Goal: Check status: Check status

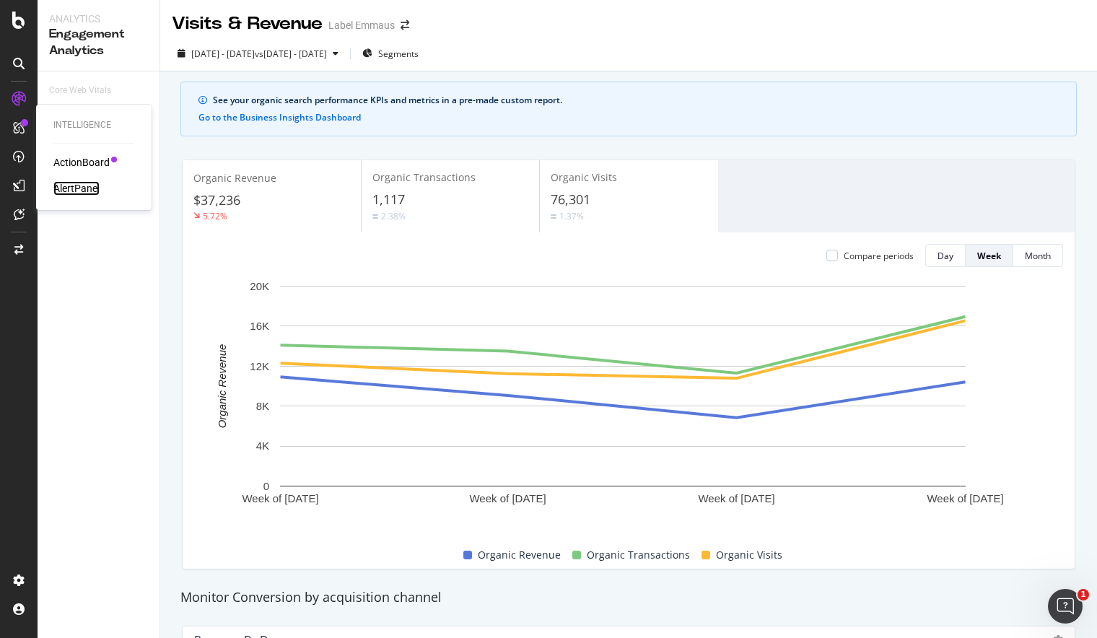
click at [95, 190] on div "AlertPanel" at bounding box center [76, 188] width 46 height 14
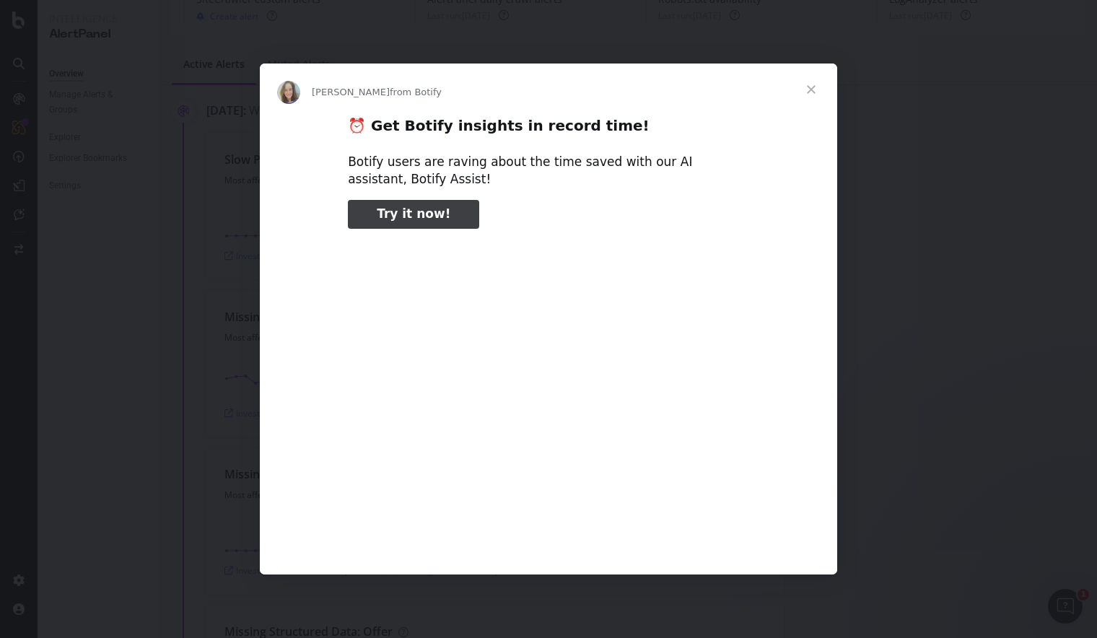
type input "64"
click at [817, 88] on span "Close" at bounding box center [811, 89] width 52 height 52
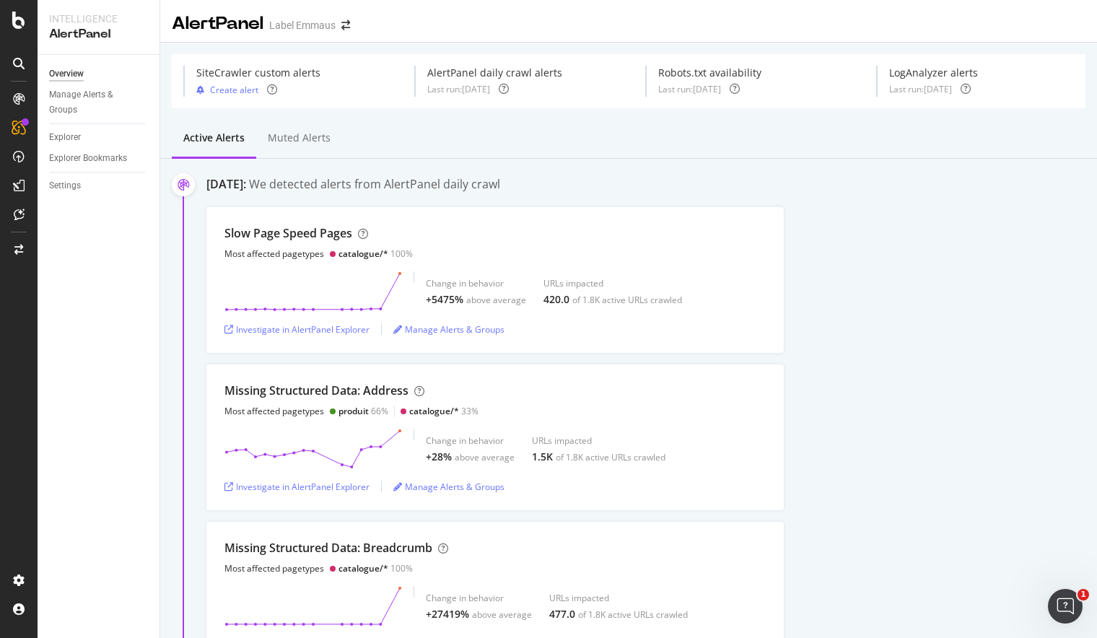
click at [26, 63] on div at bounding box center [18, 63] width 23 height 23
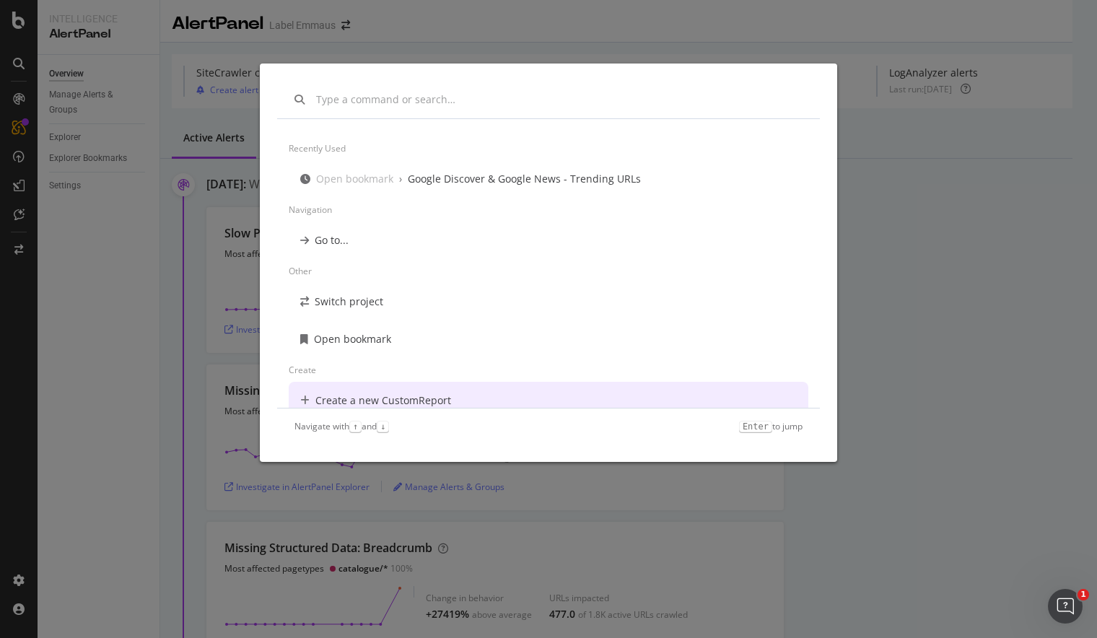
scroll to position [12, 0]
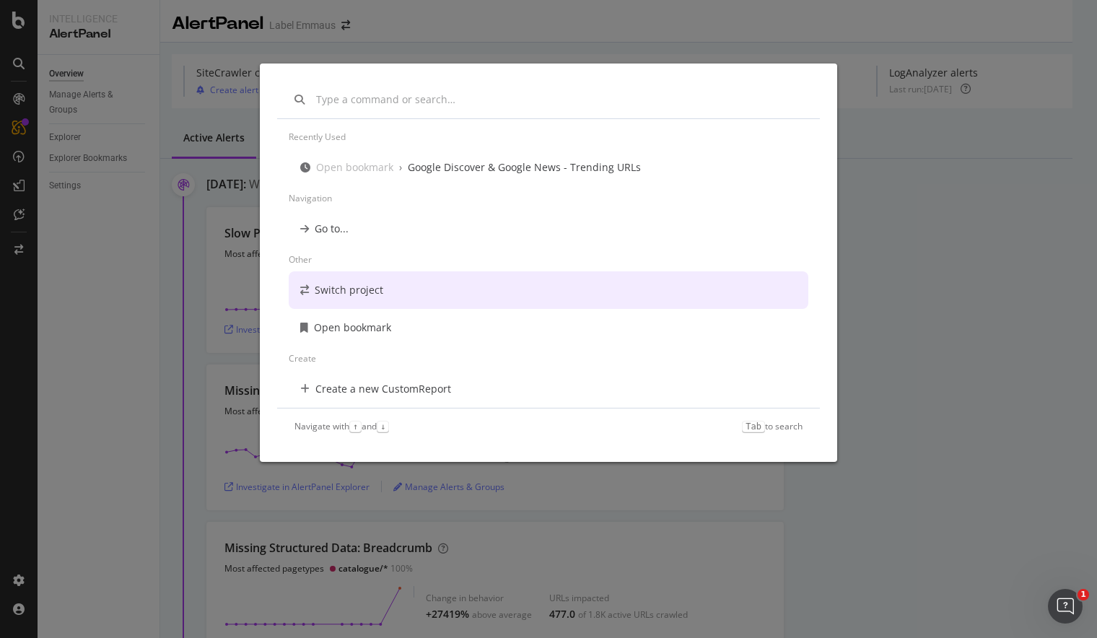
click at [157, 139] on div "Recently used Open bookmark › Google Discover & Google News - Trending URLs Nav…" at bounding box center [548, 319] width 1097 height 638
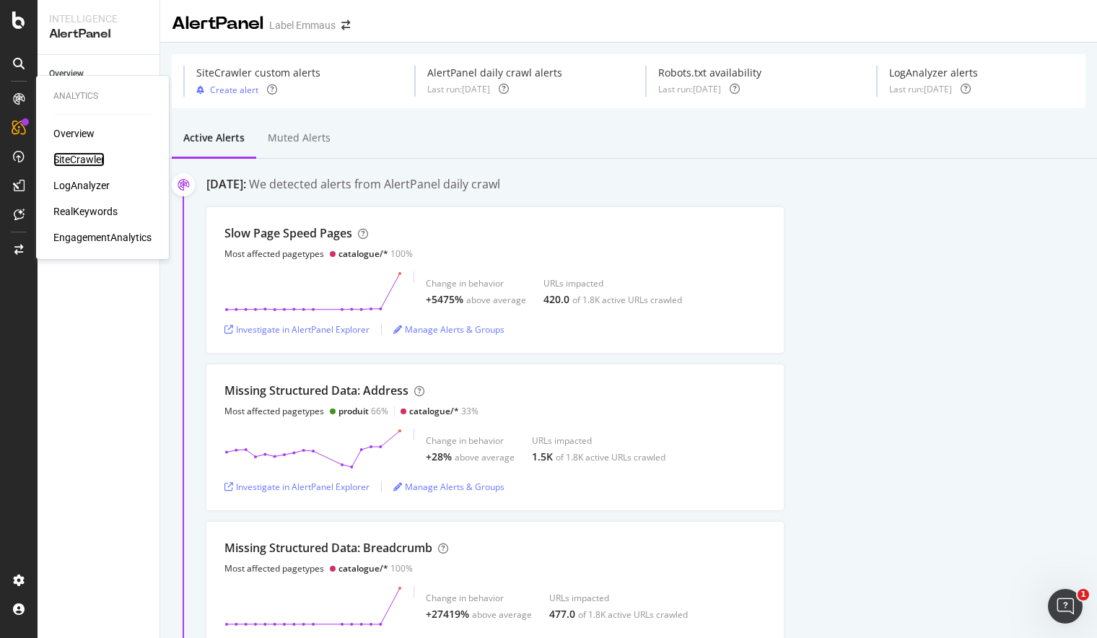
click at [92, 162] on div "SiteCrawler" at bounding box center [78, 159] width 51 height 14
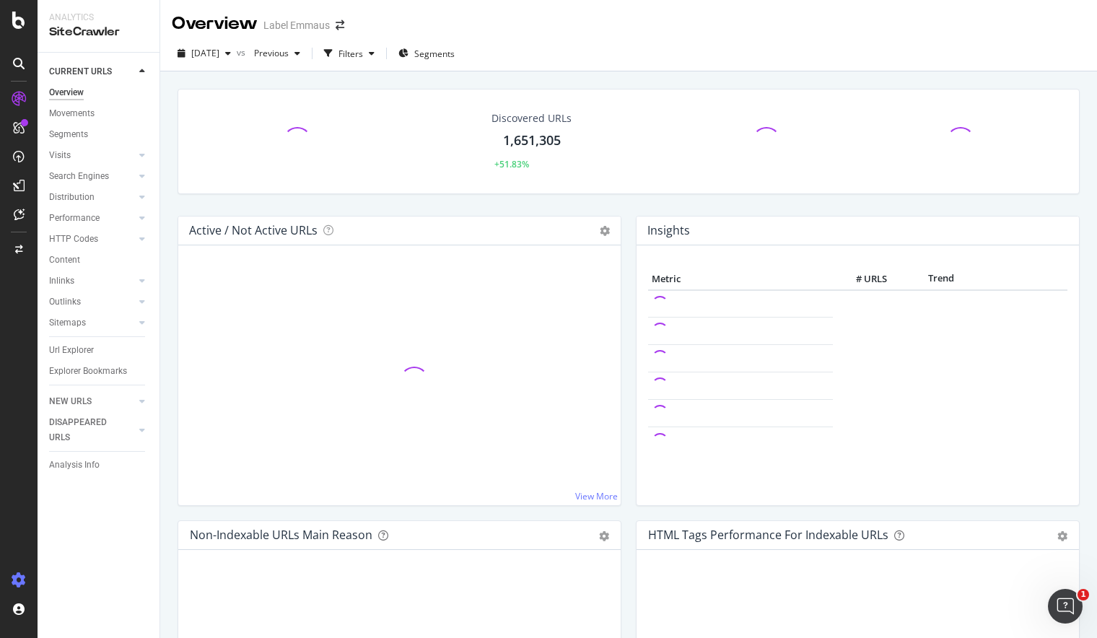
click at [19, 577] on icon at bounding box center [19, 580] width 14 height 14
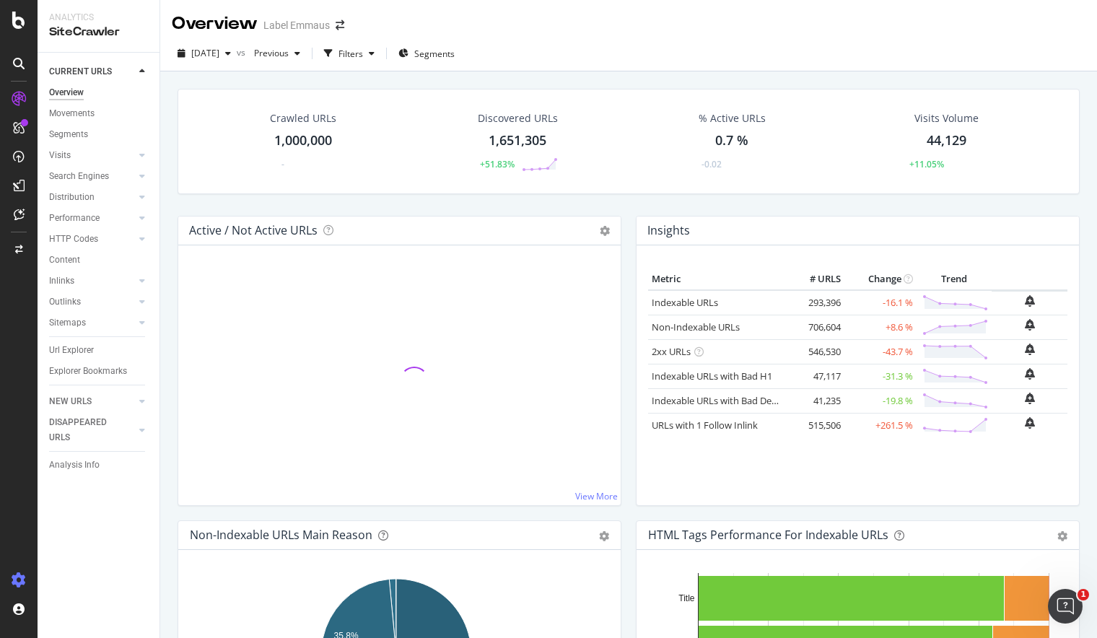
click at [19, 577] on icon at bounding box center [19, 580] width 14 height 14
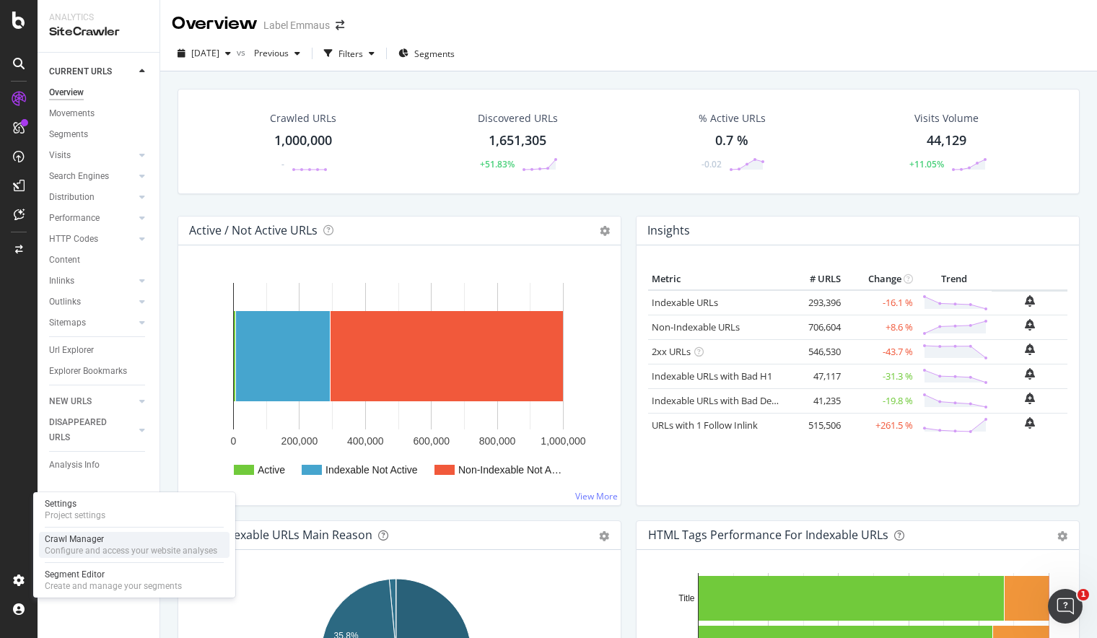
click at [89, 542] on div "Crawl Manager" at bounding box center [131, 539] width 172 height 12
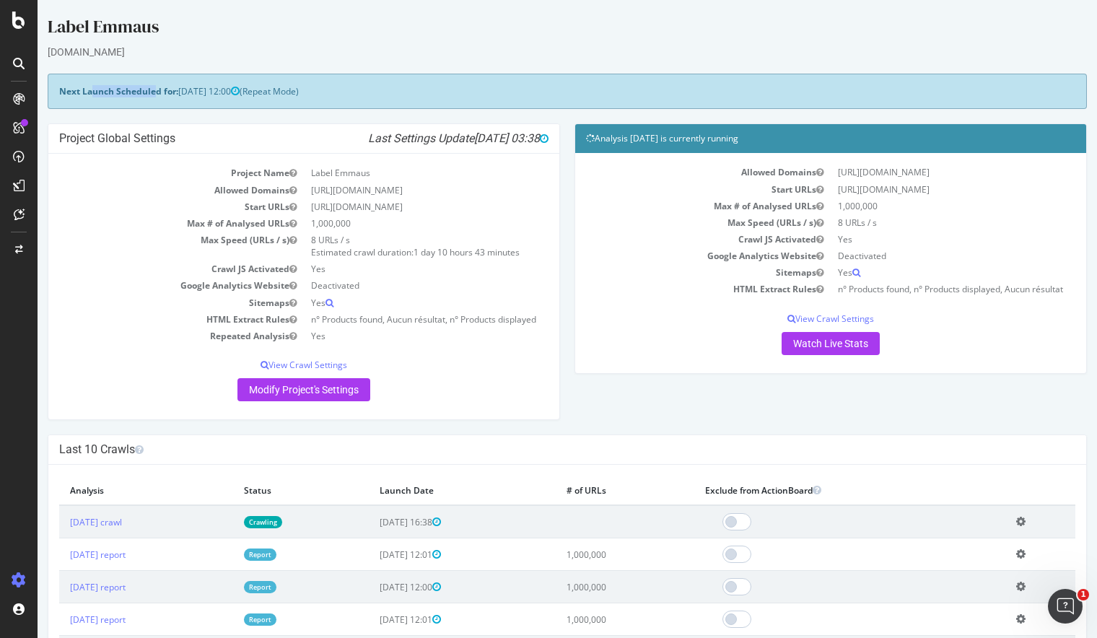
drag, startPoint x: 92, startPoint y: 90, endPoint x: 154, endPoint y: 92, distance: 62.1
click at [154, 92] on strong "Next Launch Scheduled for:" at bounding box center [118, 91] width 119 height 12
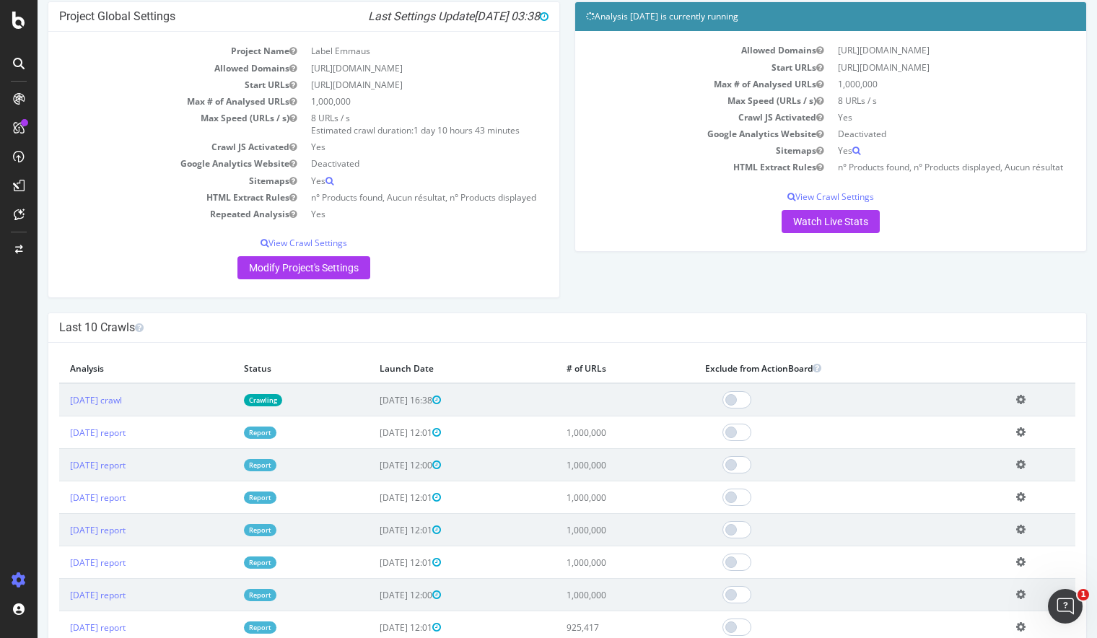
scroll to position [147, 0]
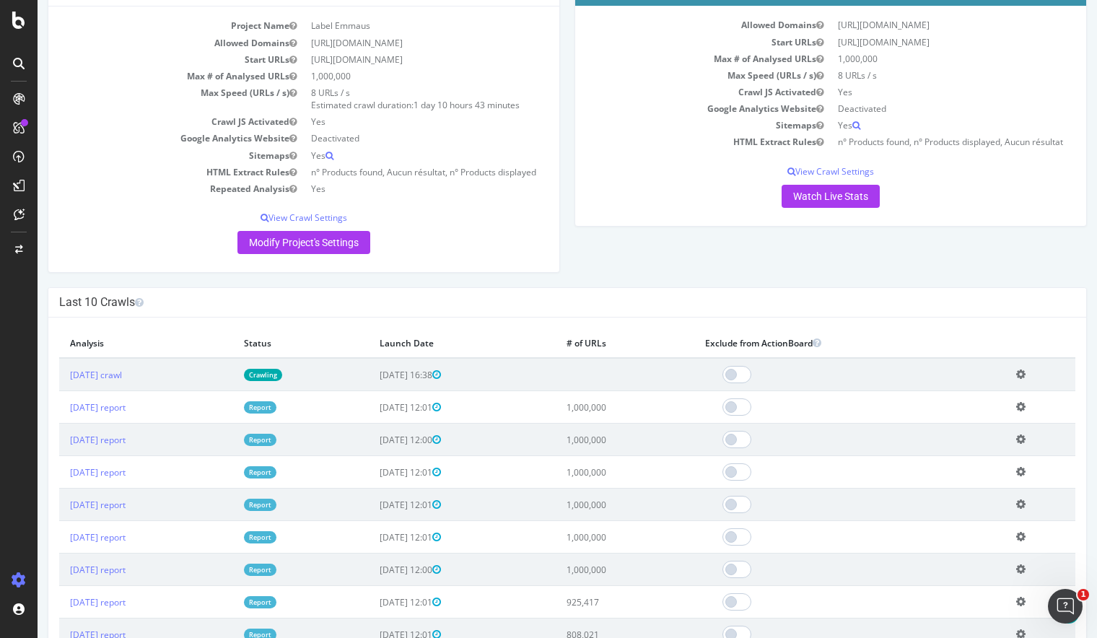
click at [1020, 380] on icon at bounding box center [1020, 374] width 9 height 11
click at [998, 353] on th "Exclude from ActionBoard" at bounding box center [849, 343] width 311 height 30
click at [1016, 380] on icon at bounding box center [1020, 374] width 9 height 11
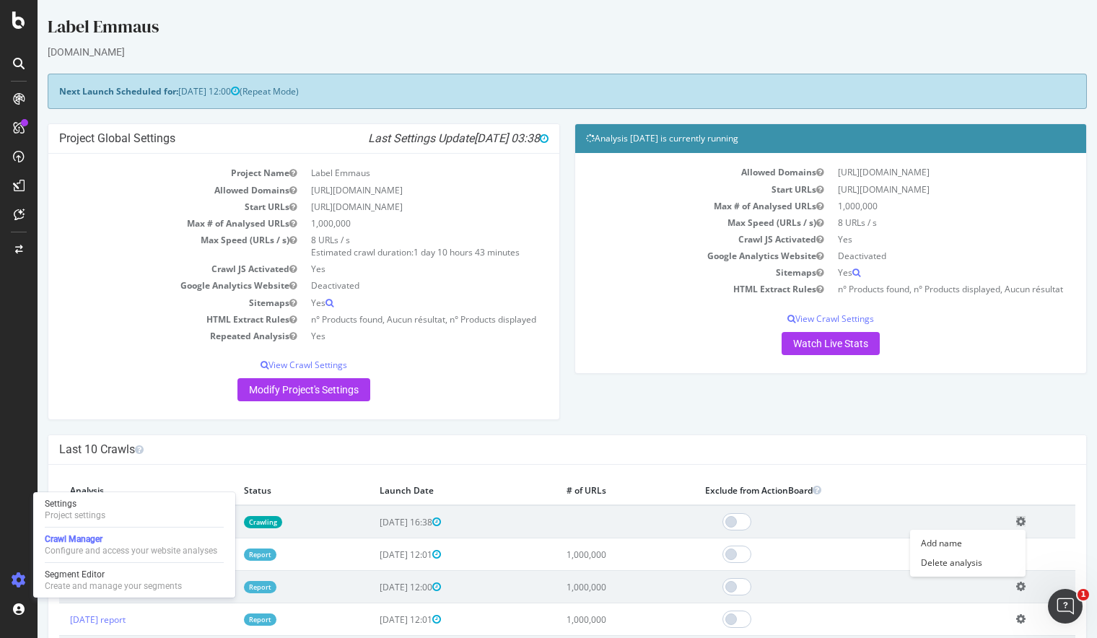
click at [1000, 535] on td at bounding box center [849, 521] width 311 height 33
click at [1012, 491] on th at bounding box center [1040, 491] width 70 height 30
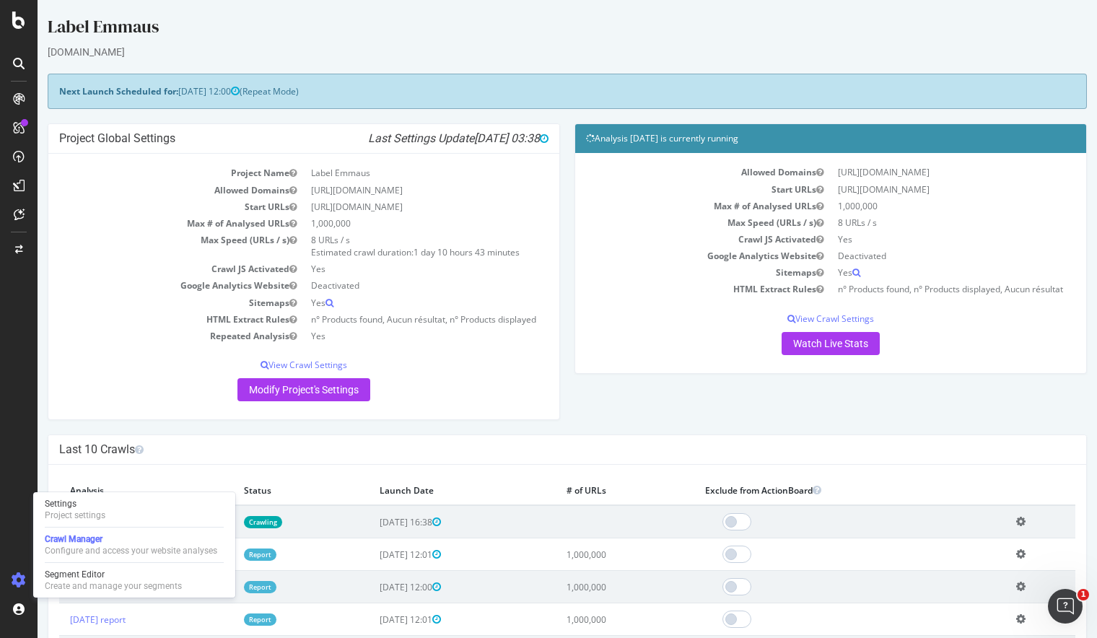
click at [996, 413] on div "Project Global Settings Last Settings Update [DATE] 03:38 Project Name Label Em…" at bounding box center [566, 278] width 1053 height 311
